Goal: Check status

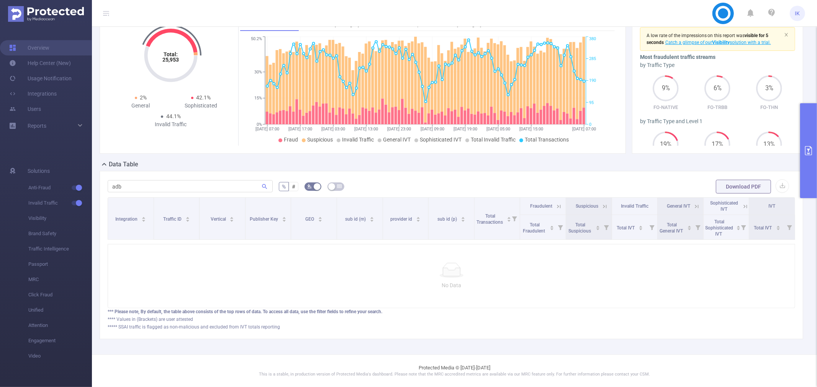
scroll to position [87, 0]
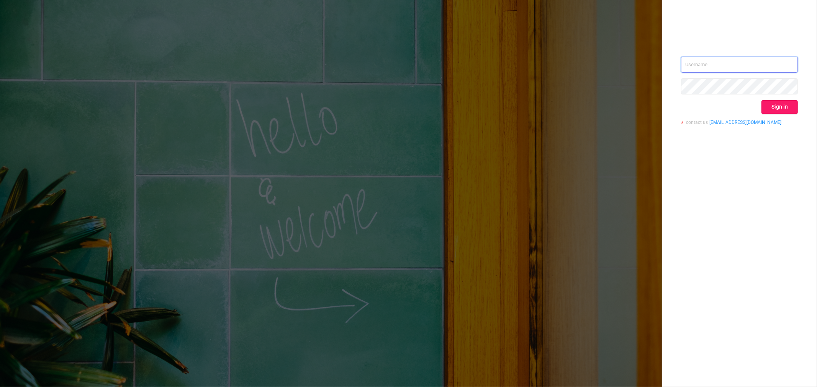
type input "ido@mobitech.io"
click at [779, 106] on button "Sign in" at bounding box center [779, 107] width 36 height 14
click at [779, 106] on div "Sign in" at bounding box center [739, 107] width 117 height 14
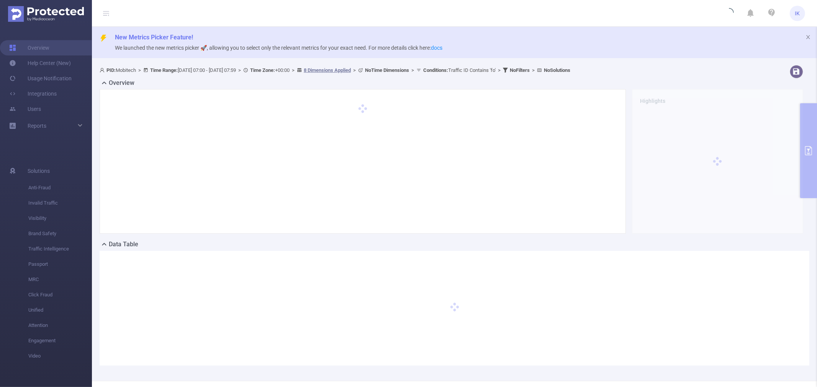
click at [804, 127] on div "PID: Mobitech > Time Range: 2025-08-07 07:00 - 2025-08-11 07:59 > Time Zone: +0…" at bounding box center [454, 221] width 725 height 319
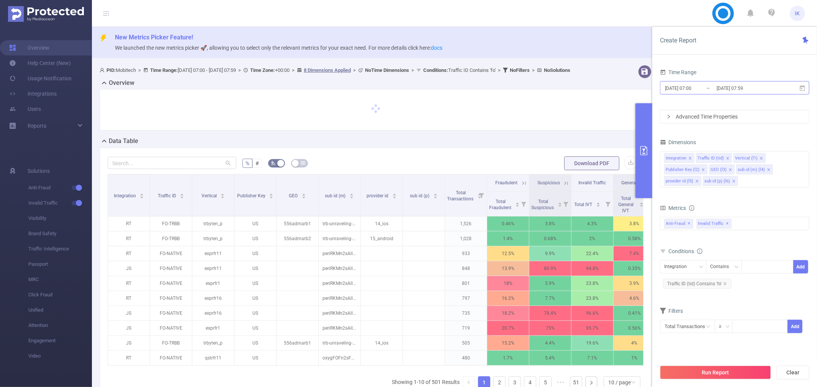
click at [710, 86] on input "[DATE] 07:00" at bounding box center [695, 88] width 62 height 10
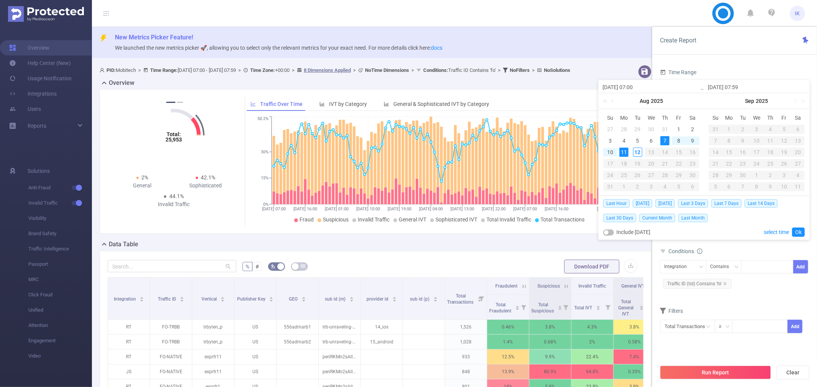
click at [661, 142] on div "7" at bounding box center [664, 140] width 9 height 9
click at [637, 150] on div "12" at bounding box center [637, 152] width 9 height 9
type input "2025-08-12 07:59"
click at [798, 235] on link "Ok" at bounding box center [798, 232] width 13 height 9
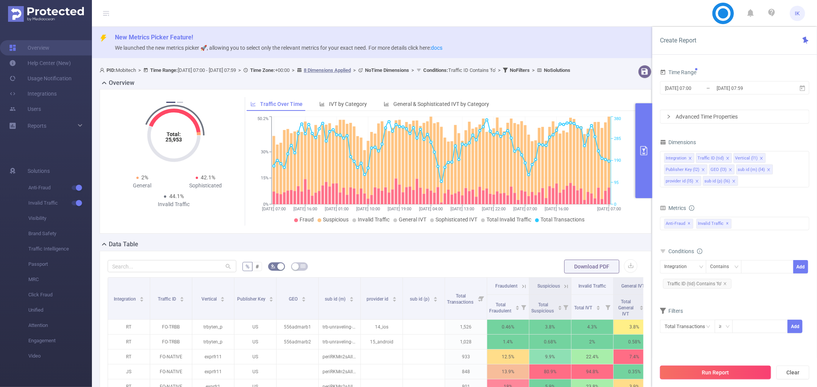
click at [690, 369] on button "Run Report" at bounding box center [715, 373] width 111 height 14
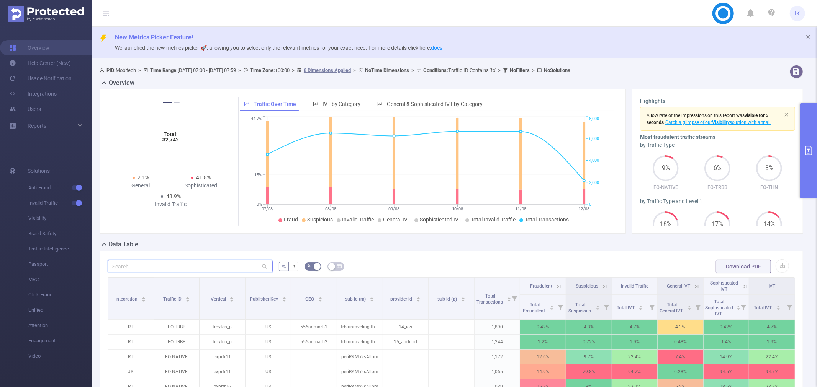
click at [161, 269] on input "text" at bounding box center [190, 266] width 165 height 12
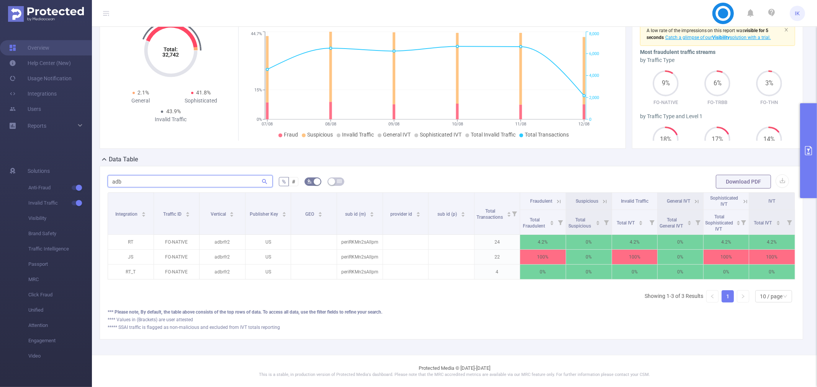
scroll to position [0, 1]
type input "adb"
click at [740, 198] on icon at bounding box center [743, 201] width 7 height 7
